Goal: Find specific page/section: Find specific page/section

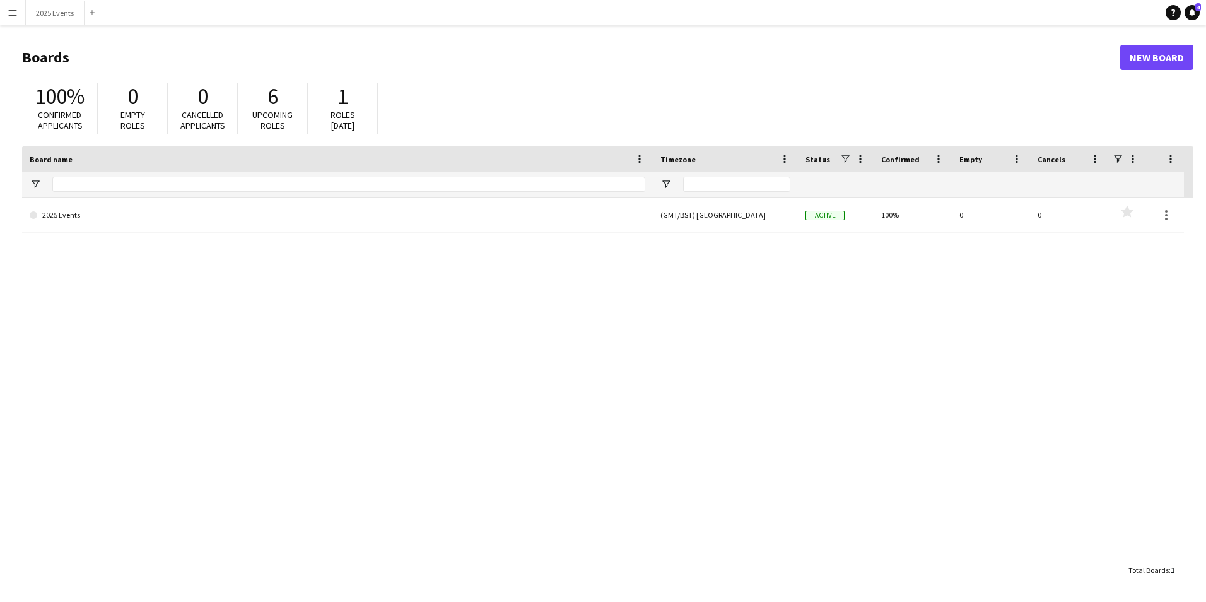
click at [16, 17] on app-icon "Menu" at bounding box center [13, 13] width 10 height 10
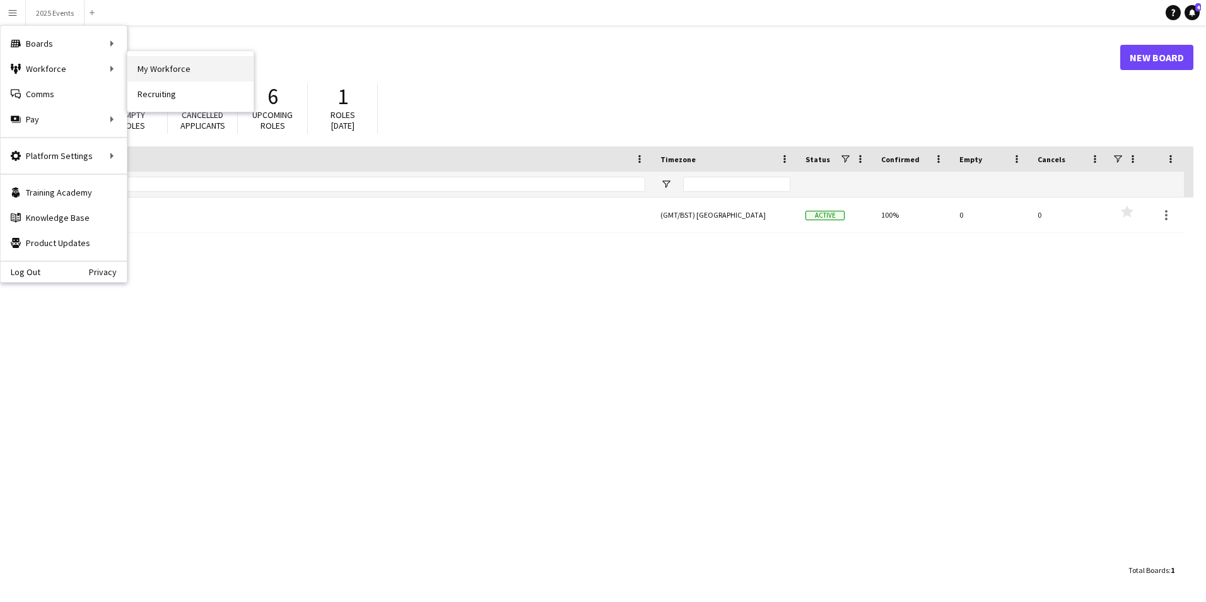
click at [185, 68] on link "My Workforce" at bounding box center [190, 68] width 126 height 25
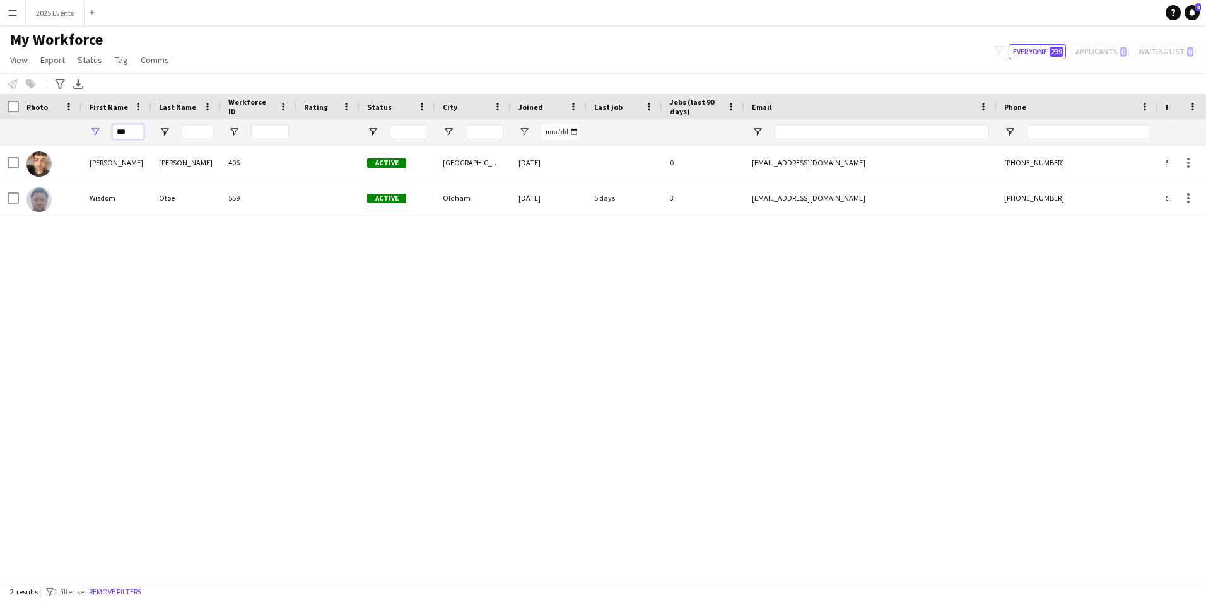
drag, startPoint x: 134, startPoint y: 132, endPoint x: 96, endPoint y: 132, distance: 38.5
click at [96, 132] on div "***" at bounding box center [116, 131] width 69 height 25
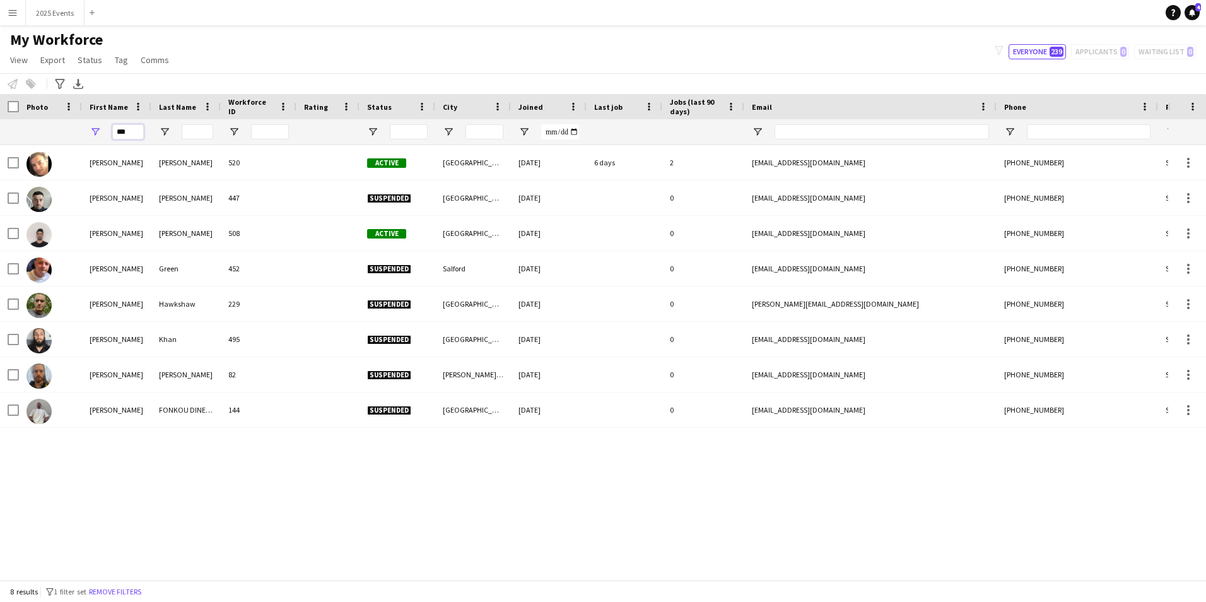
type input "***"
click at [440, 552] on div "[PERSON_NAME] 520 Active [GEOGRAPHIC_DATA] [DATE] 6 days 2 [EMAIL_ADDRESS][DOMA…" at bounding box center [584, 357] width 1168 height 425
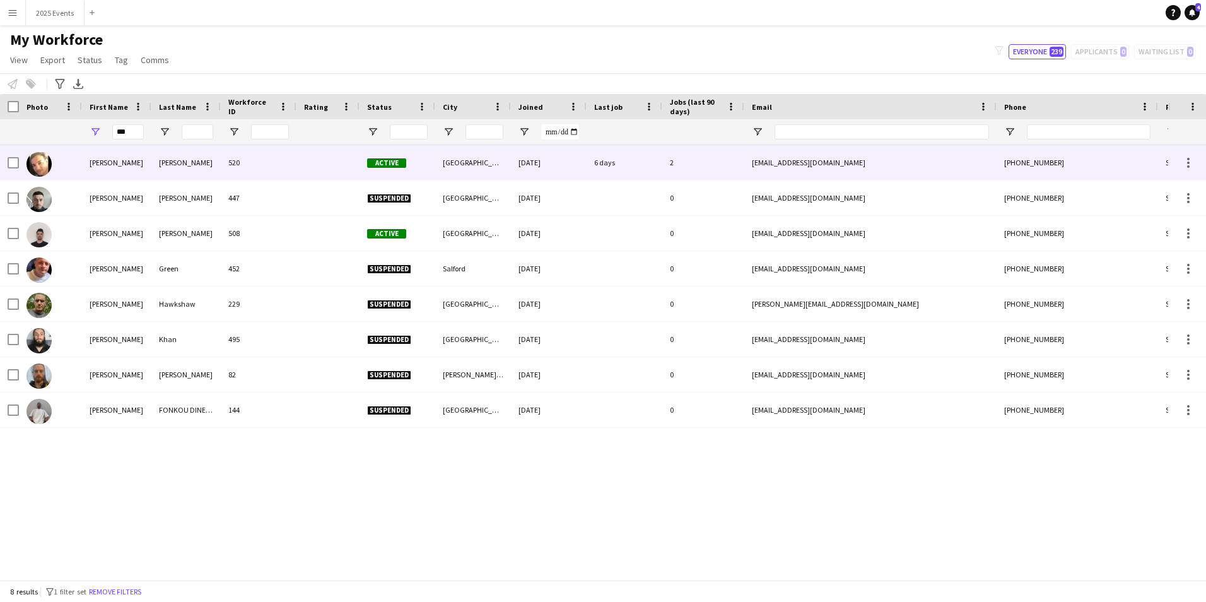
click at [163, 167] on div "[PERSON_NAME]" at bounding box center [185, 162] width 69 height 35
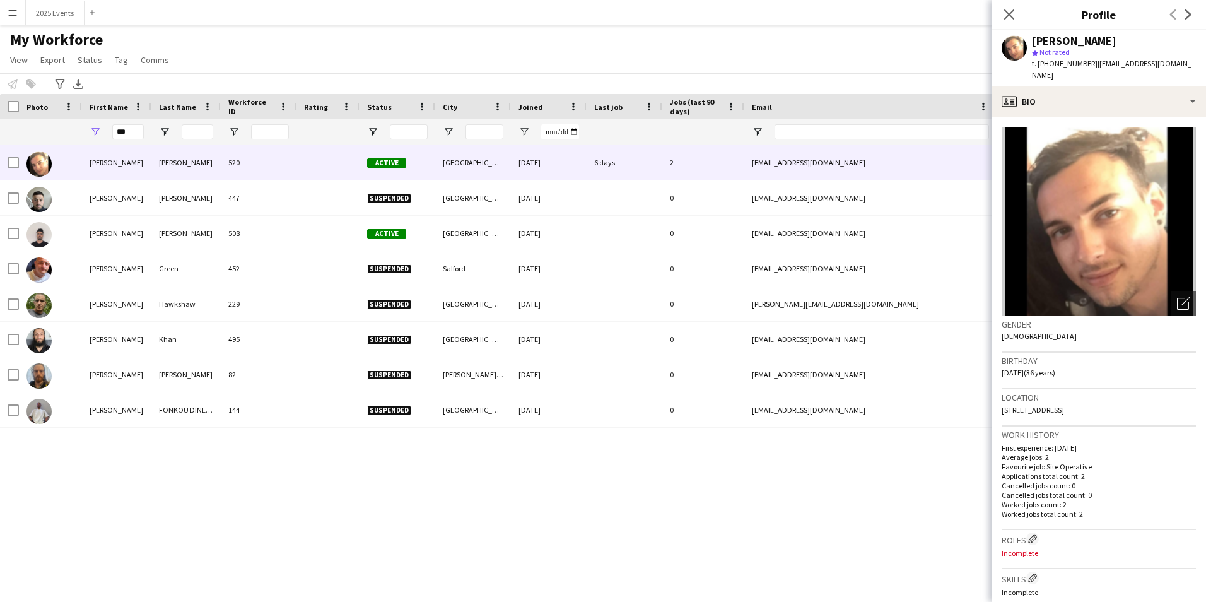
scroll to position [334, 0]
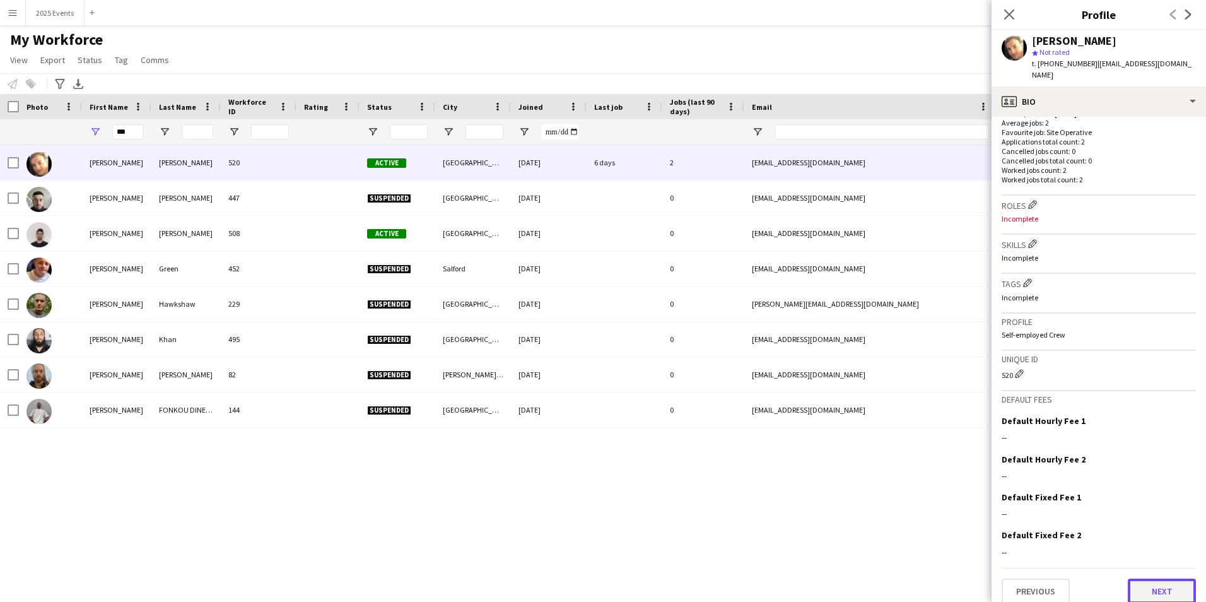
click at [1164, 584] on button "Next" at bounding box center [1162, 591] width 68 height 25
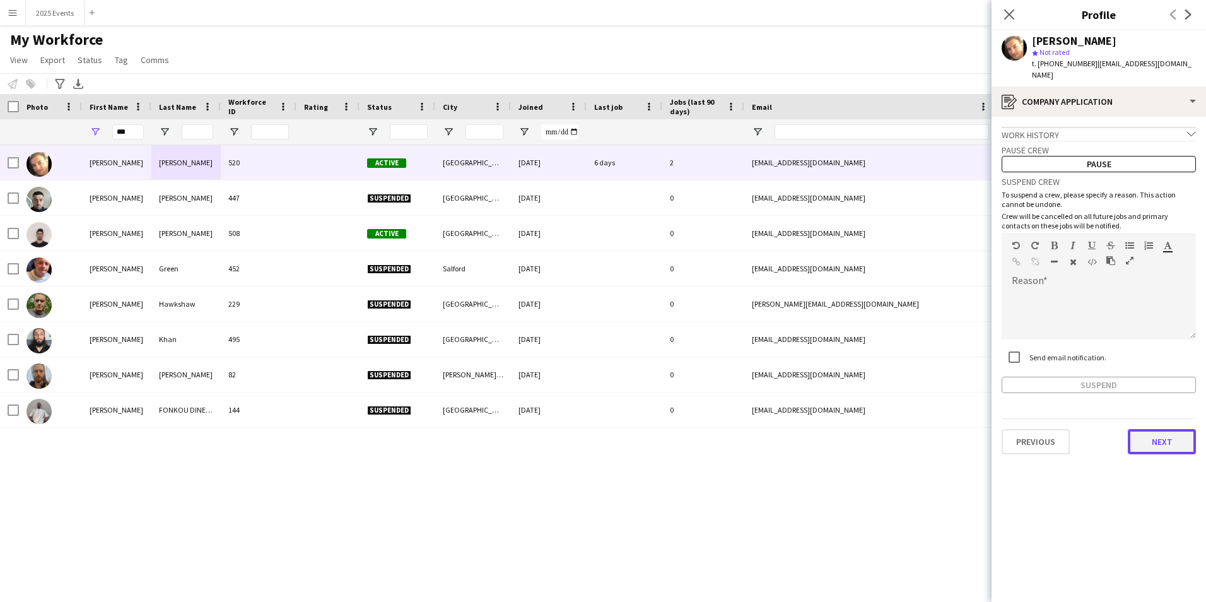
click at [1175, 437] on button "Next" at bounding box center [1162, 441] width 68 height 25
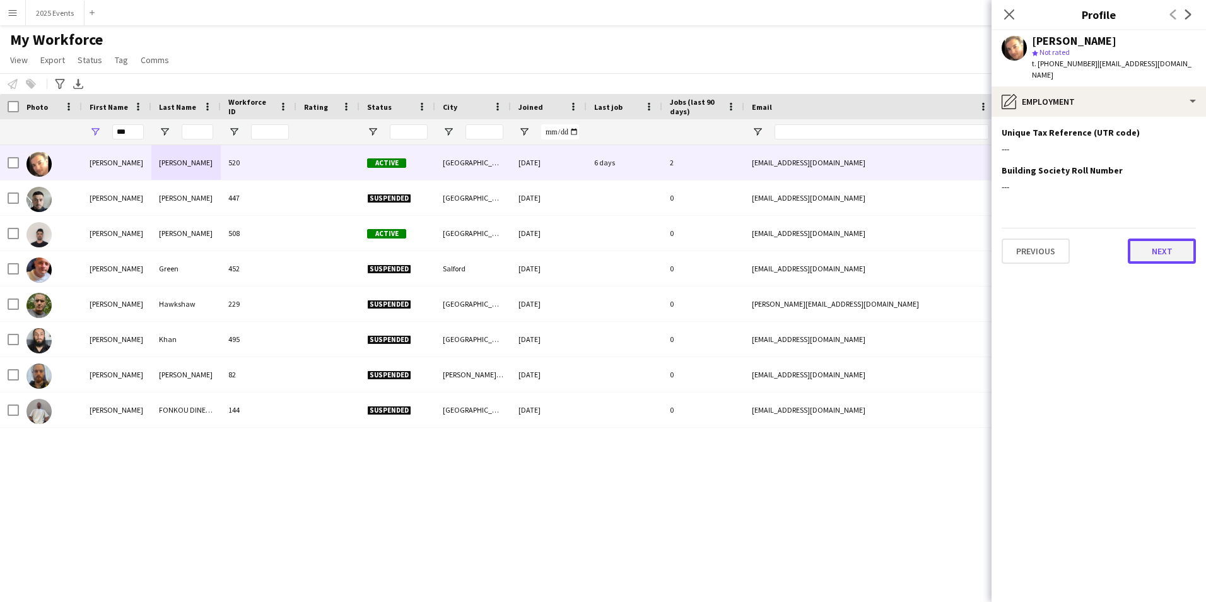
click at [1142, 240] on button "Next" at bounding box center [1162, 250] width 68 height 25
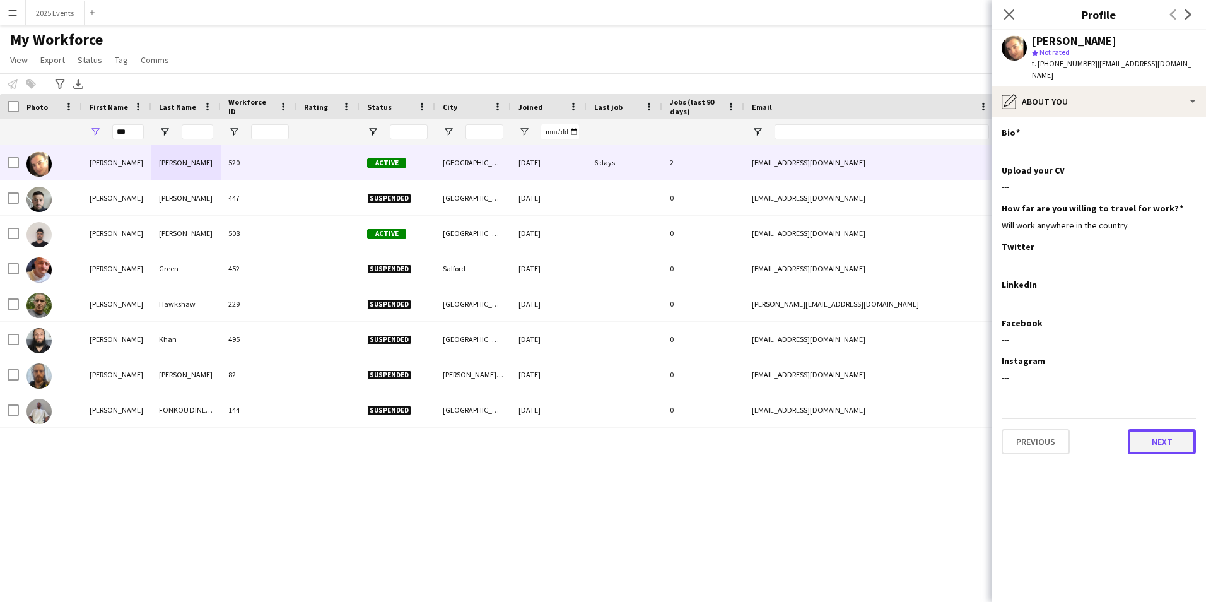
click at [1156, 429] on button "Next" at bounding box center [1162, 441] width 68 height 25
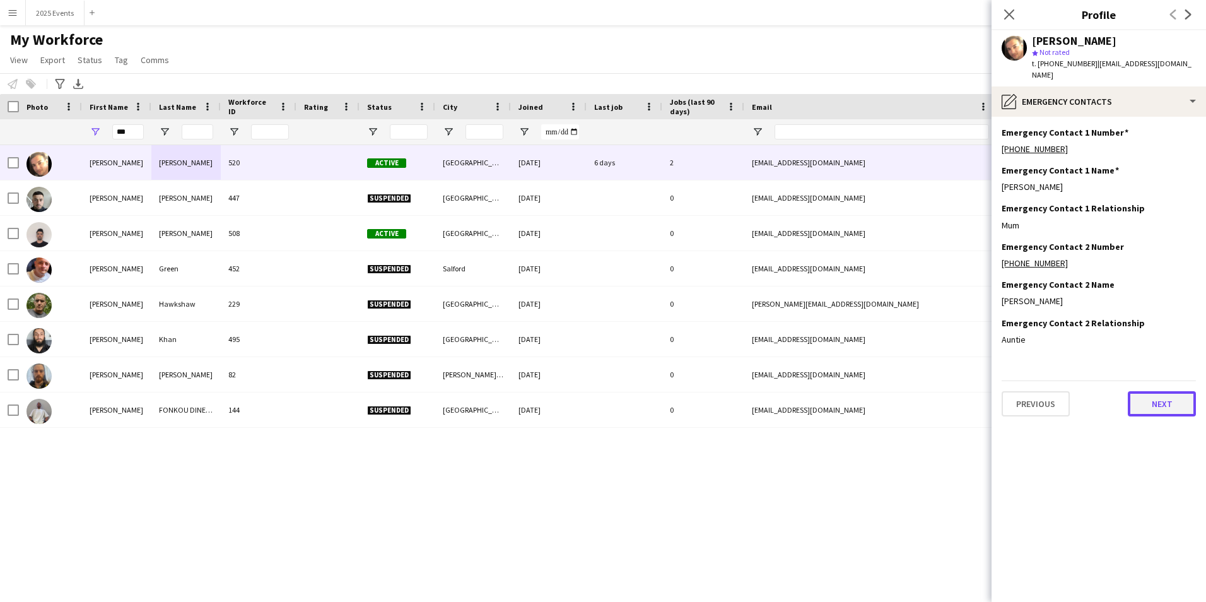
click at [1165, 391] on button "Next" at bounding box center [1162, 403] width 68 height 25
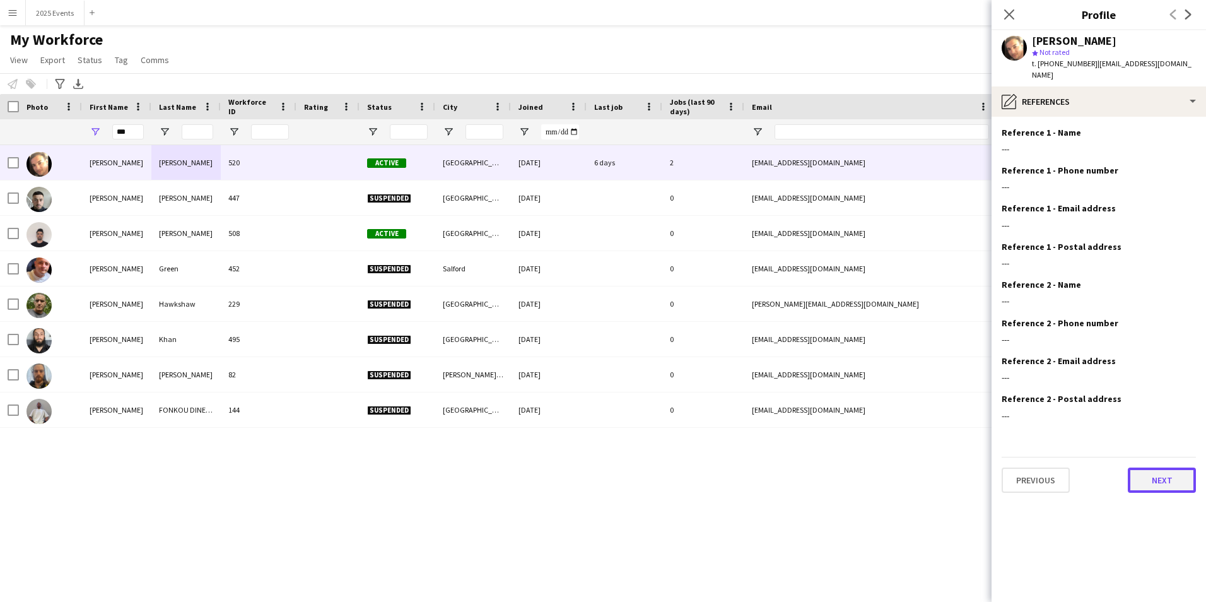
click at [1161, 474] on button "Next" at bounding box center [1162, 479] width 68 height 25
